Goal: Information Seeking & Learning: Compare options

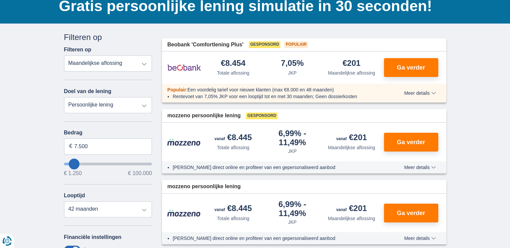
scroll to position [134, 0]
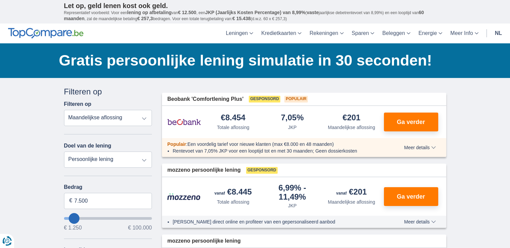
click at [36, 31] on img at bounding box center [46, 33] width 76 height 11
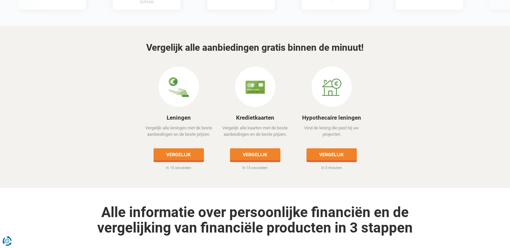
scroll to position [268, 0]
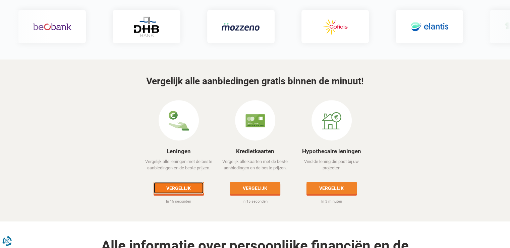
click at [188, 182] on link "Vergelijk" at bounding box center [179, 188] width 50 height 12
